Goal: Navigation & Orientation: Find specific page/section

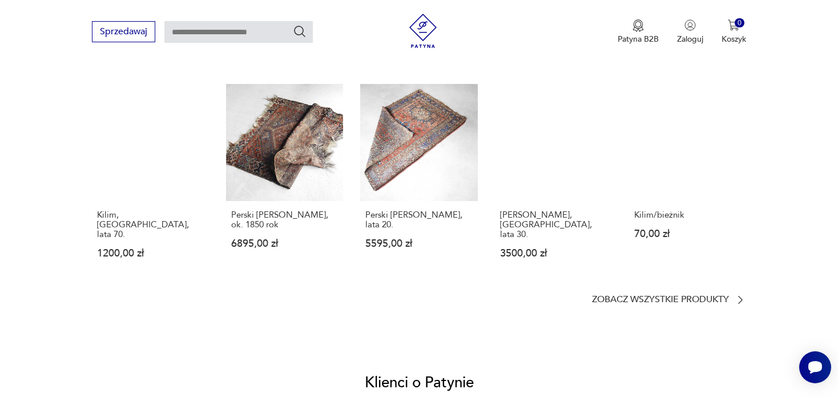
scroll to position [938, 0]
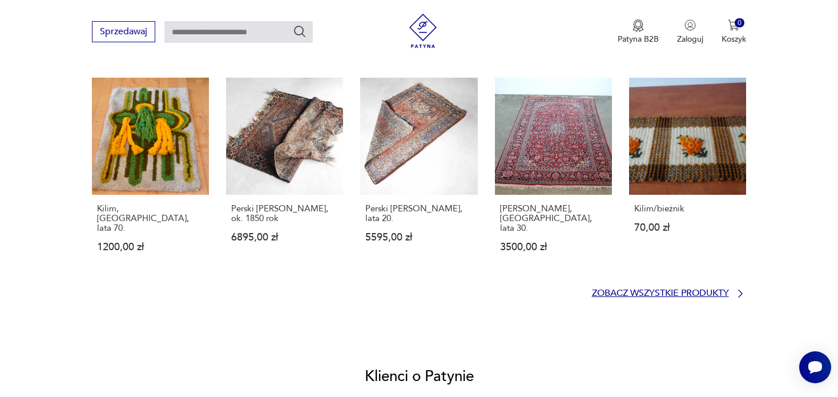
click at [668, 289] on p "Zobacz wszystkie produkty" at bounding box center [660, 292] width 137 height 7
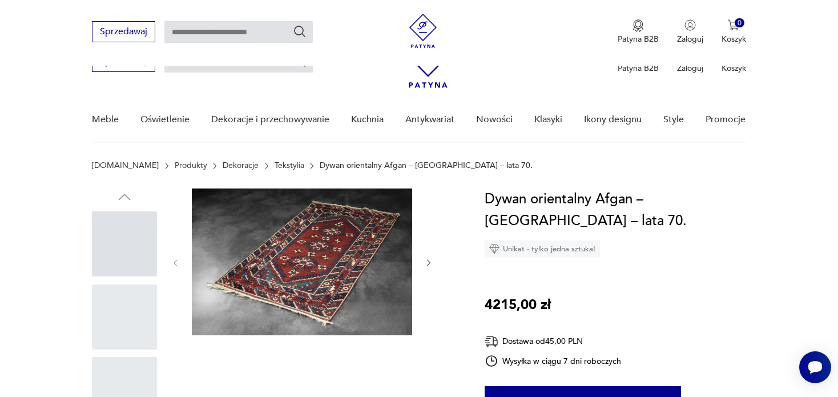
scroll to position [777, 0]
